Goal: Communication & Community: Answer question/provide support

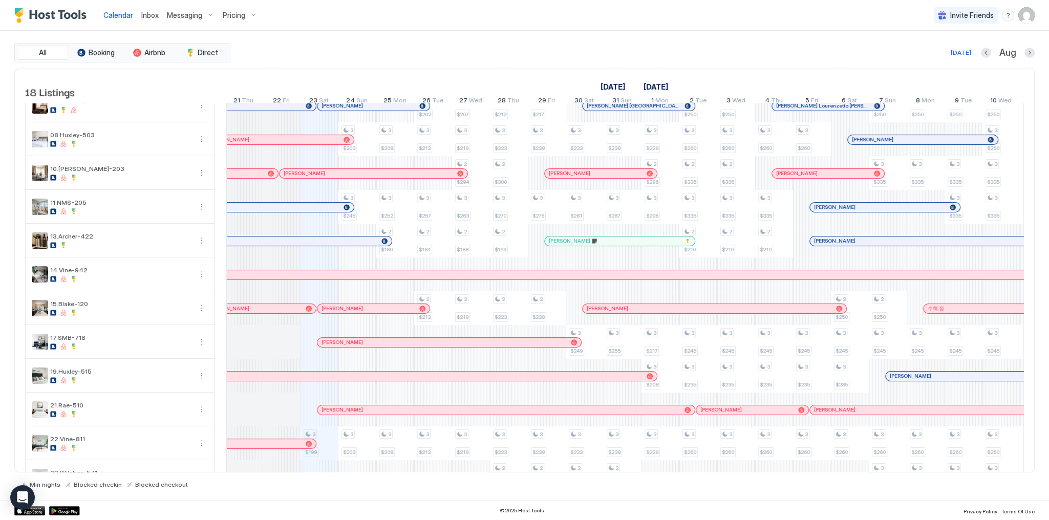
scroll to position [0, 487]
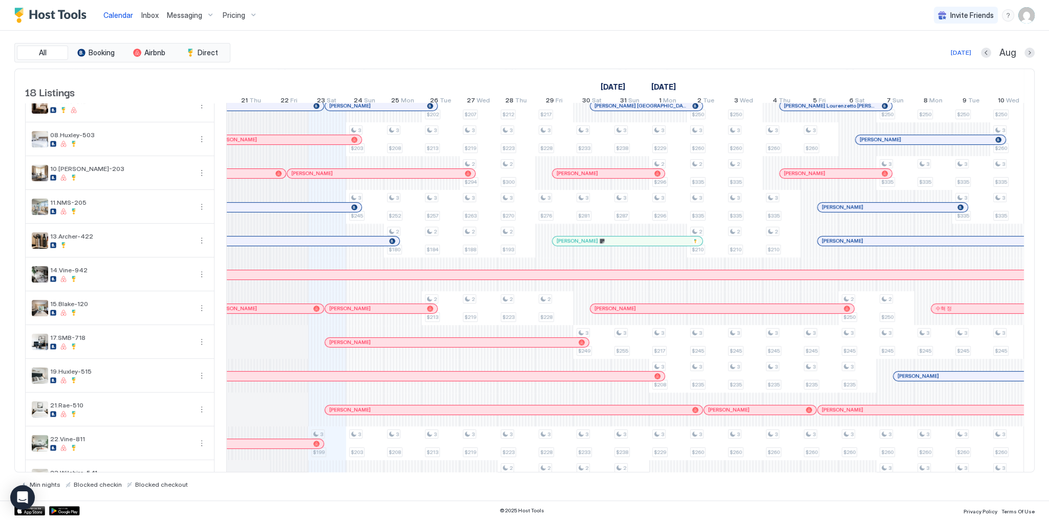
drag, startPoint x: 364, startPoint y: 312, endPoint x: 389, endPoint y: 305, distance: 25.6
click at [364, 312] on div at bounding box center [360, 309] width 8 height 8
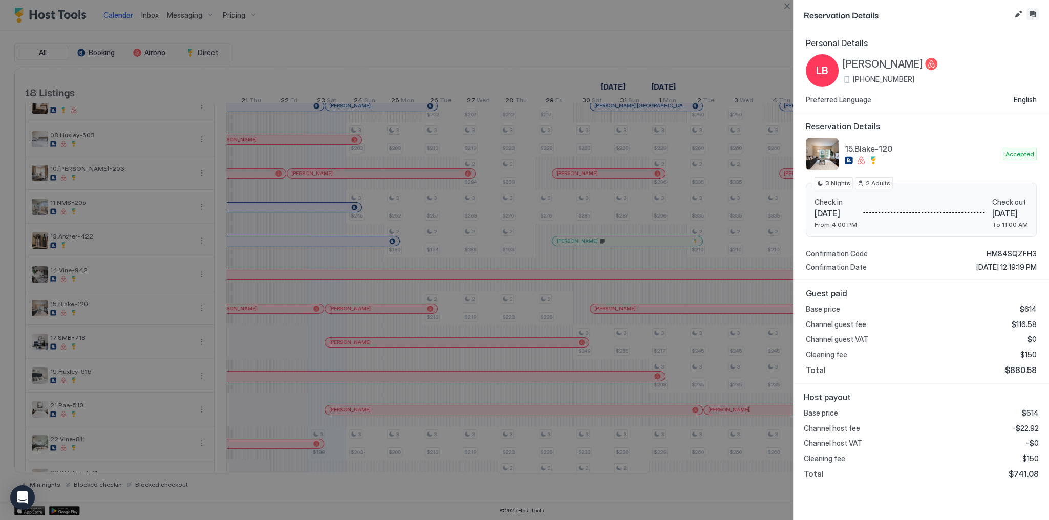
click at [1030, 16] on button "Inbox" at bounding box center [1032, 14] width 12 height 12
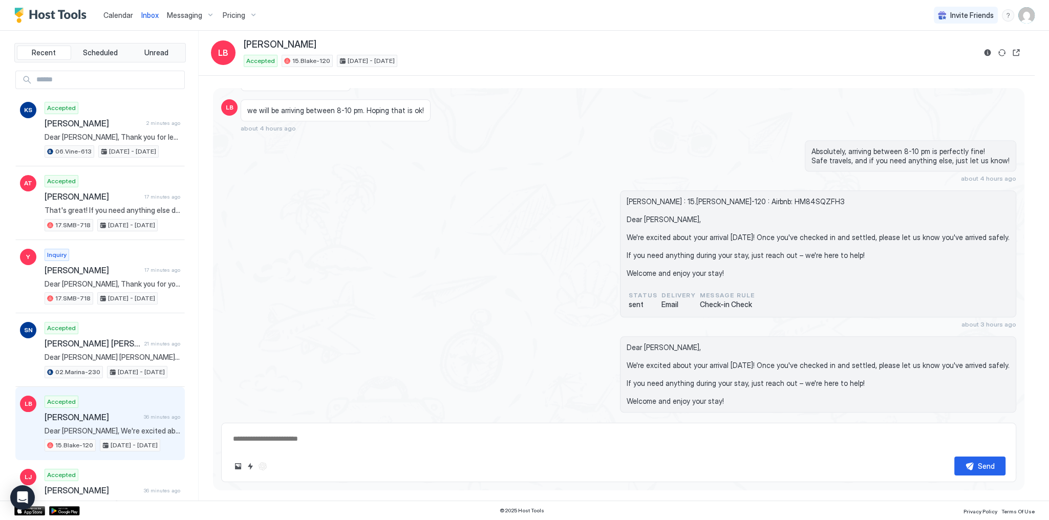
scroll to position [1498, 0]
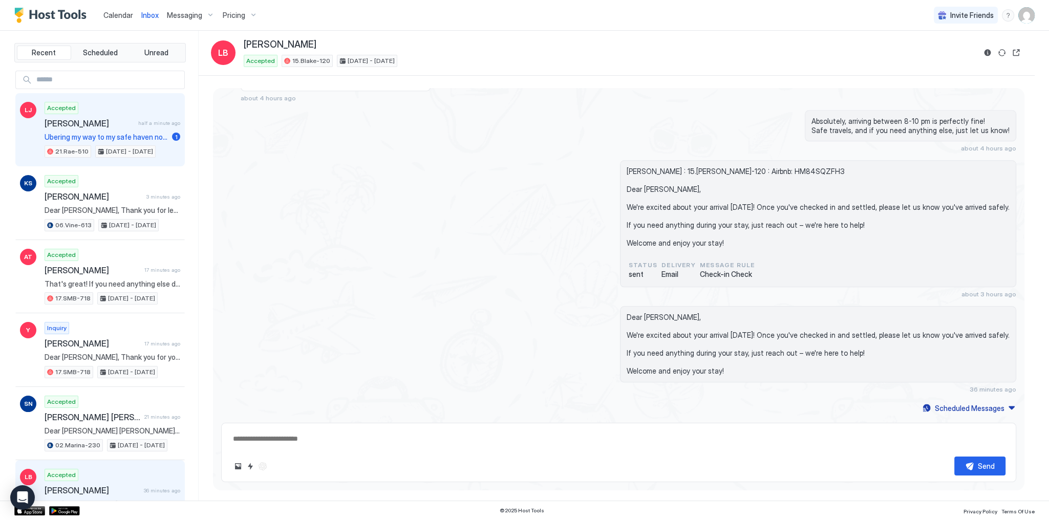
click at [127, 139] on span "Ubering my way to my safe haven now! So happy it’s near El Compadre. Sounds lik…" at bounding box center [106, 137] width 123 height 9
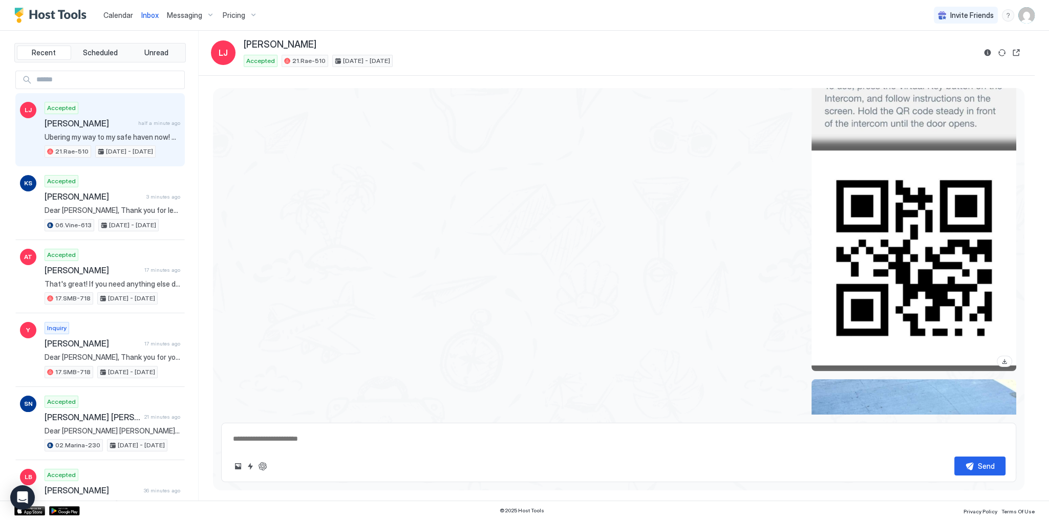
scroll to position [3142, 0]
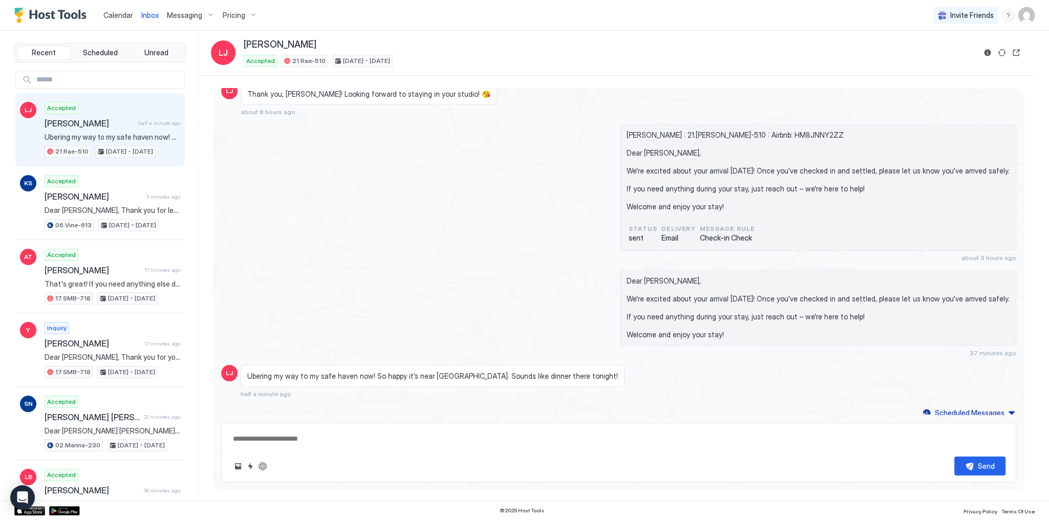
click at [400, 372] on span "Ubering my way to my safe haven now! So happy it’s near El Compadre. Sounds lik…" at bounding box center [432, 376] width 371 height 9
click at [531, 304] on div "Dear Lini, We're excited about your arrival today! Once you've checked in and s…" at bounding box center [738, 313] width 556 height 87
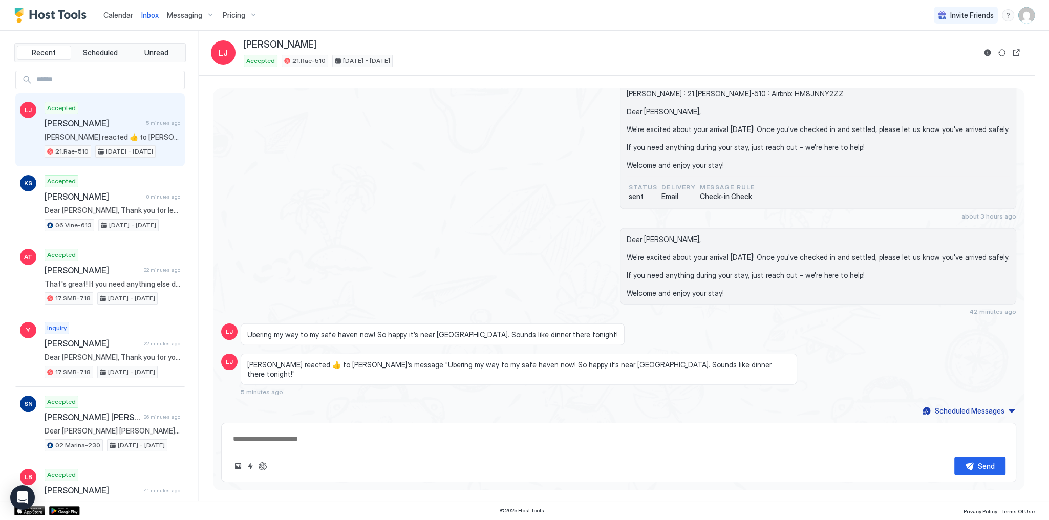
scroll to position [3087, 0]
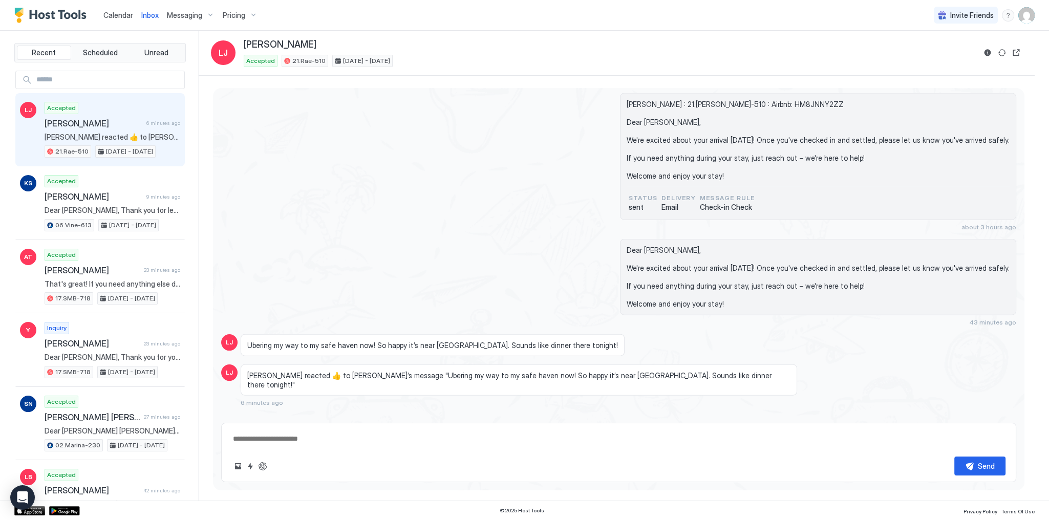
click at [121, 16] on span "Calendar" at bounding box center [118, 15] width 30 height 9
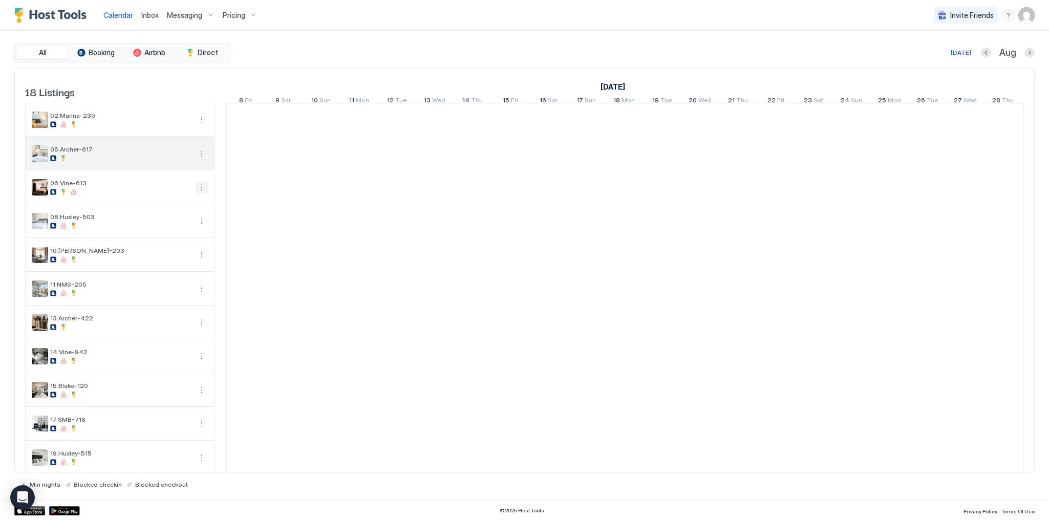
scroll to position [0, 569]
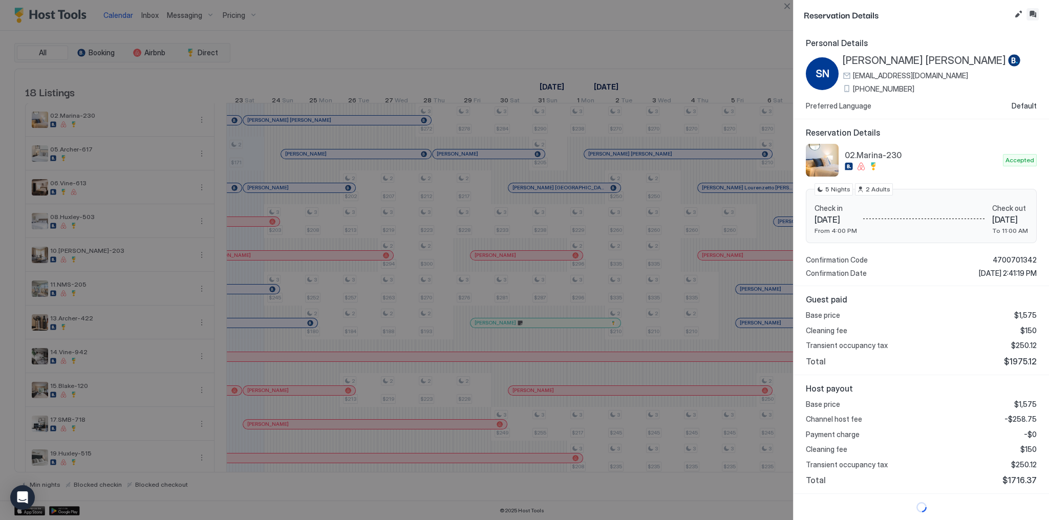
click at [1033, 12] on button "Inbox" at bounding box center [1032, 14] width 12 height 12
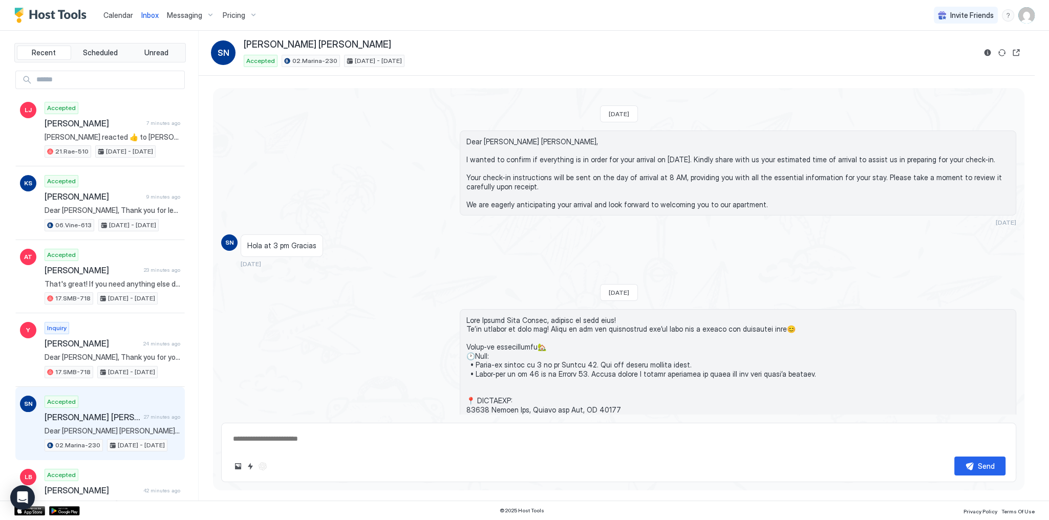
scroll to position [426, 0]
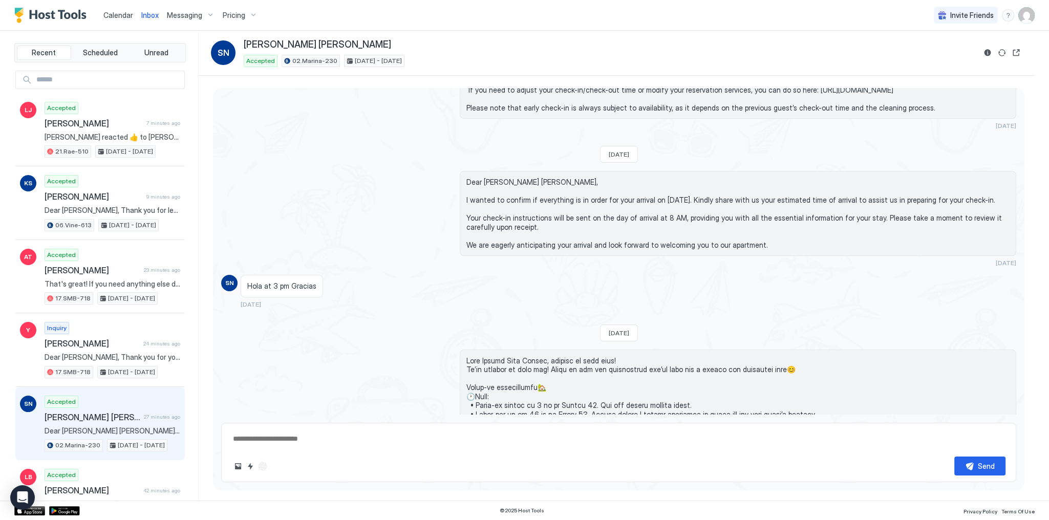
click at [303, 289] on span "Hola at 3 pm Gracias" at bounding box center [281, 286] width 69 height 9
click at [303, 291] on span "Hola at 3 pm Gracias" at bounding box center [281, 286] width 69 height 9
copy span "Hola at 3 pm Gracias"
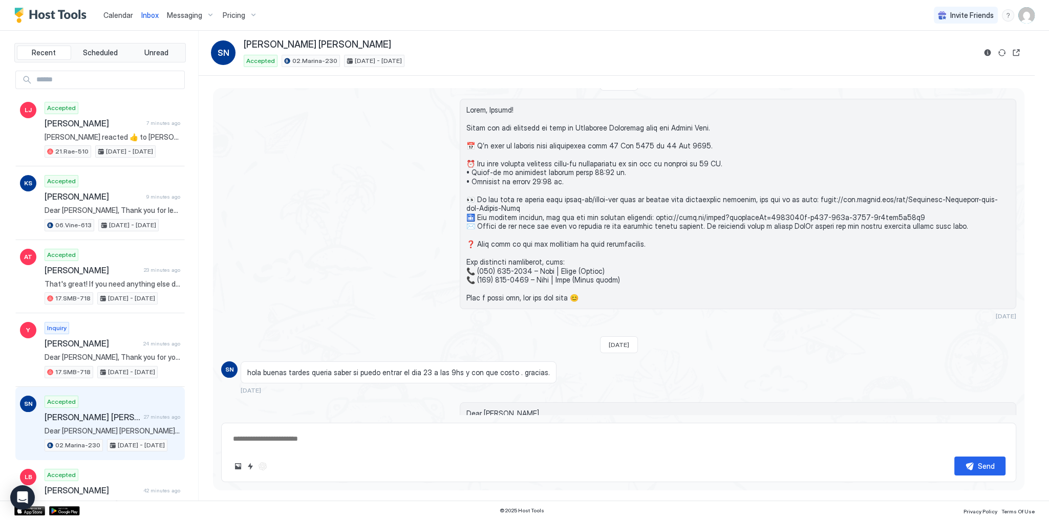
scroll to position [129, 0]
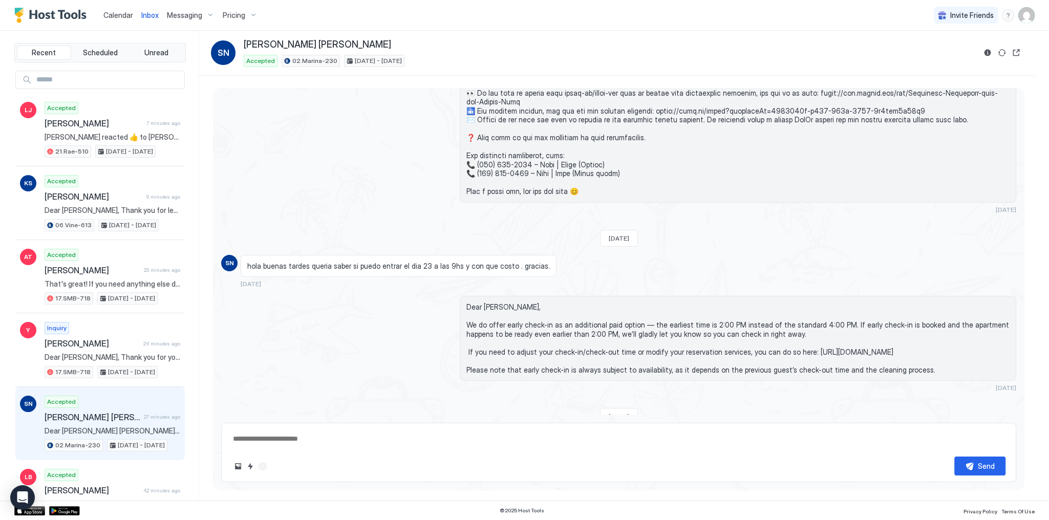
click at [377, 268] on span "hola buenas tardes queria saber si puedo entrar el dia 23 a las 9hs y con que c…" at bounding box center [398, 266] width 302 height 9
copy span "hola buenas tardes queria saber si puedo entrar el dia 23 a las 9hs y con que c…"
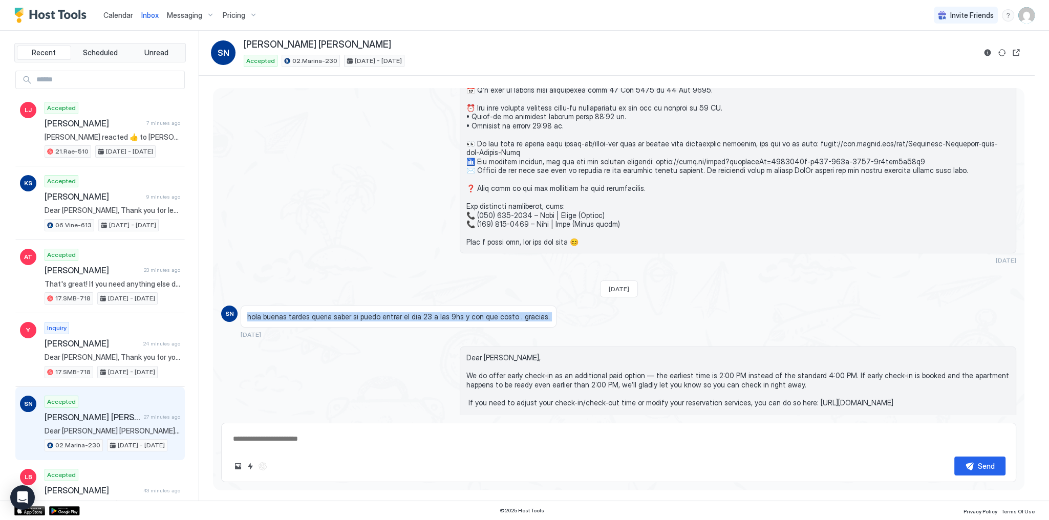
scroll to position [0, 0]
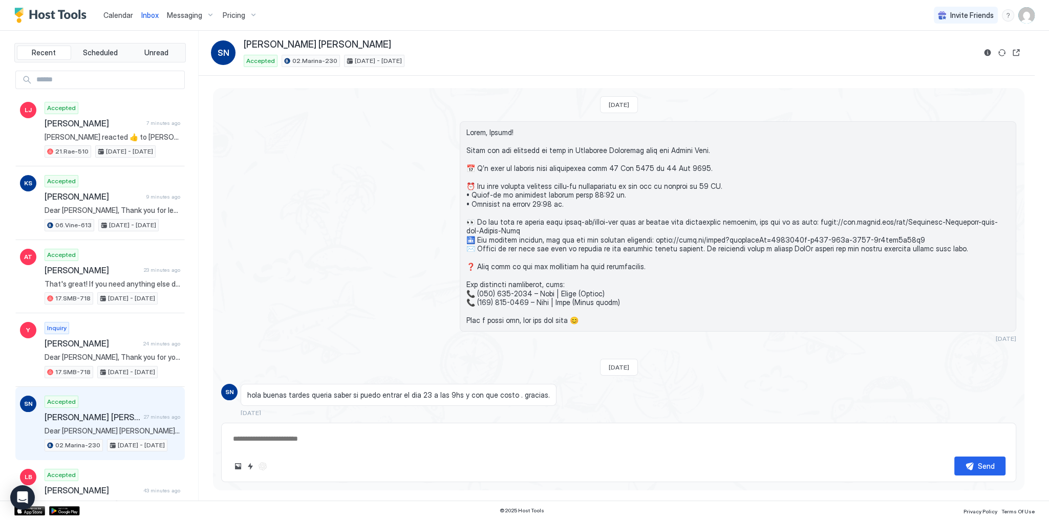
click at [414, 190] on div "3 months ago" at bounding box center [618, 231] width 795 height 221
click at [424, 191] on div "3 months ago" at bounding box center [618, 231] width 795 height 221
type textarea "*"
click at [488, 340] on div "3 months ago" at bounding box center [738, 231] width 556 height 221
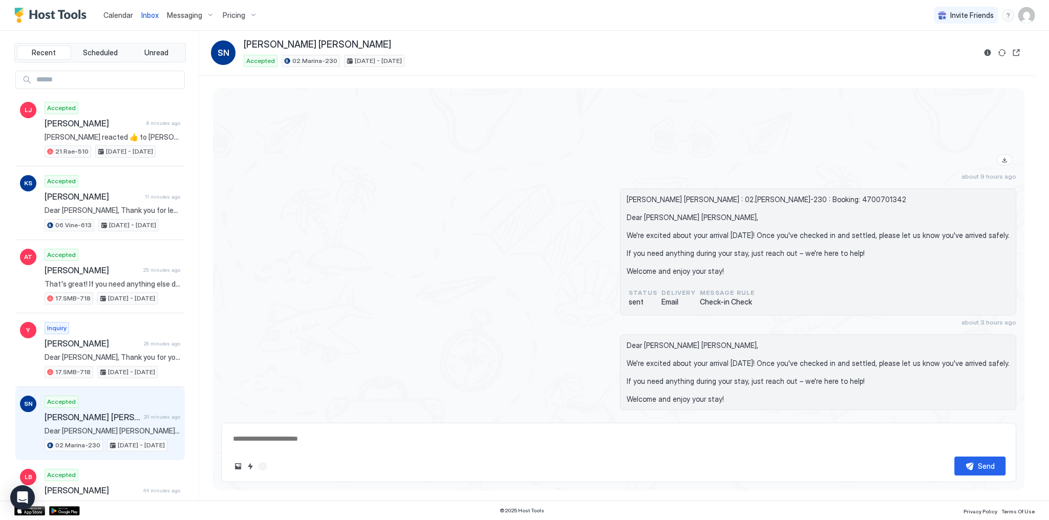
scroll to position [1128, 0]
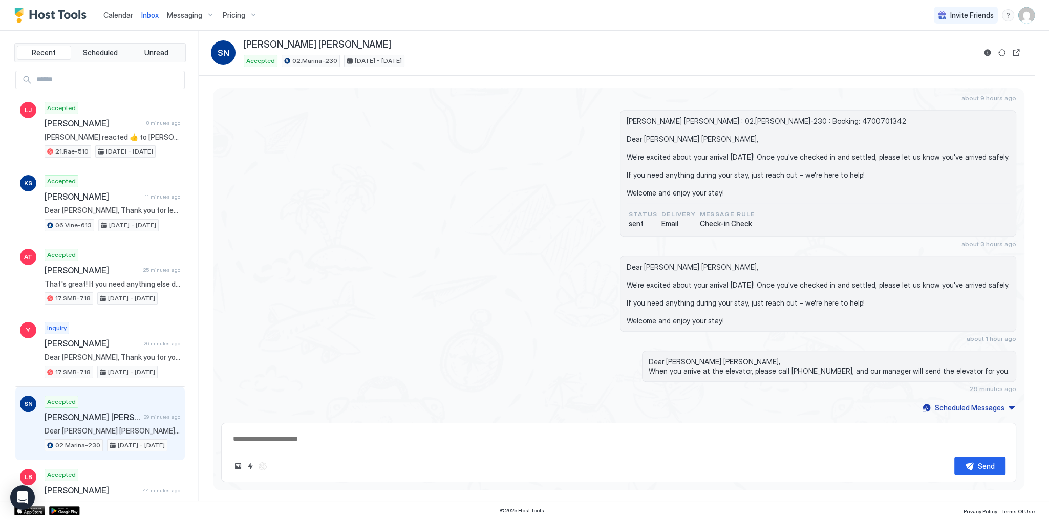
click at [120, 16] on span "Calendar" at bounding box center [118, 15] width 30 height 9
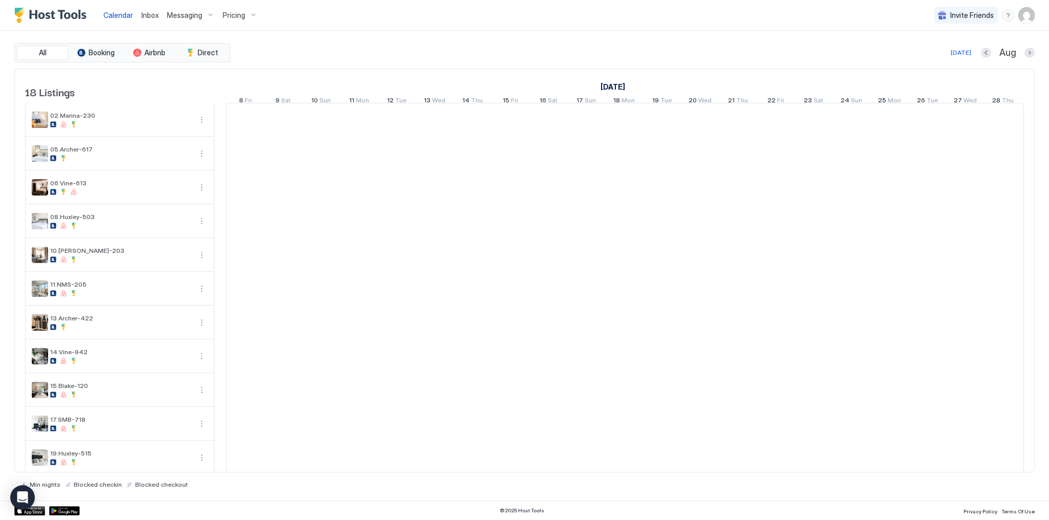
scroll to position [0, 569]
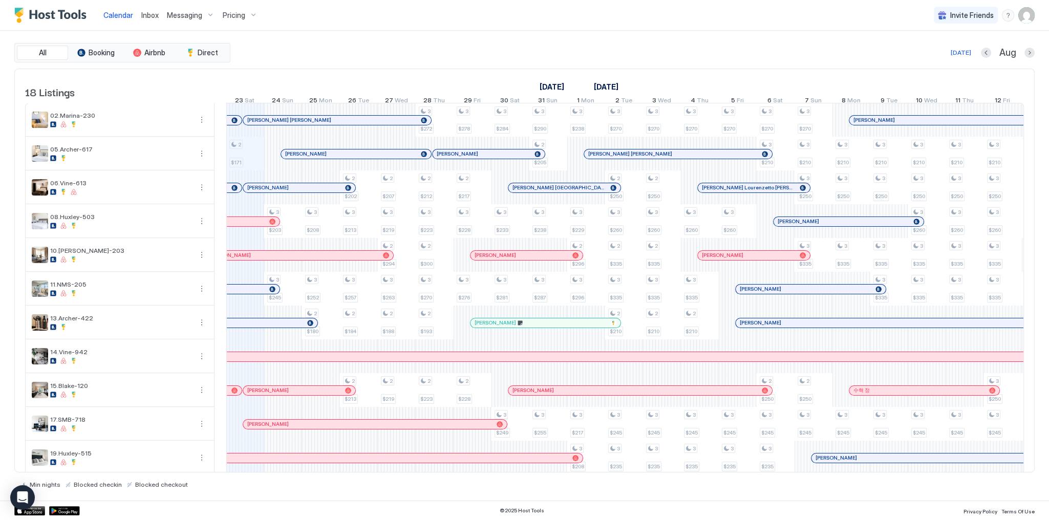
click at [602, 27] on div "Calendar Inbox Messaging Pricing Invite Friends SG" at bounding box center [524, 15] width 1049 height 31
